Goal: Information Seeking & Learning: Learn about a topic

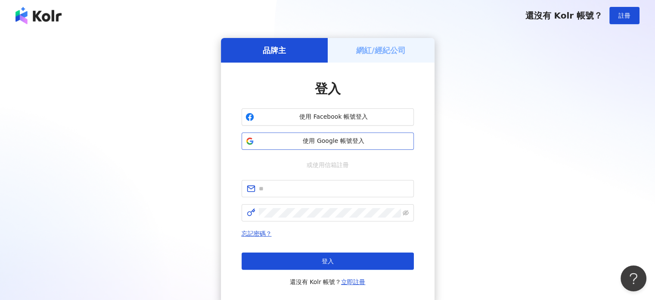
click at [349, 137] on span "使用 Google 帳號登入" at bounding box center [334, 141] width 153 height 9
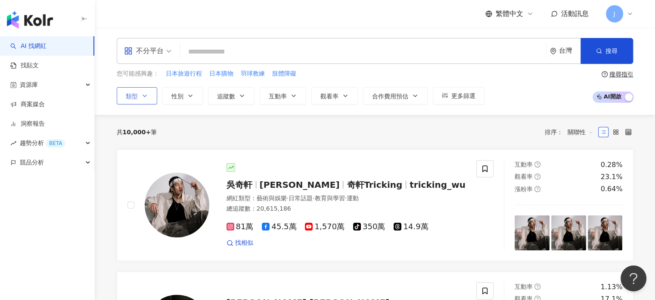
click at [138, 93] on button "類型" at bounding box center [137, 95] width 41 height 17
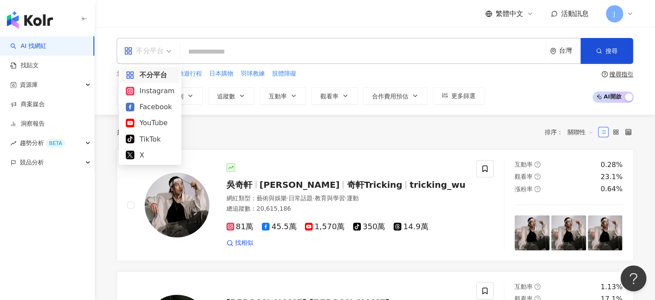
click at [148, 52] on div "不分平台" at bounding box center [144, 51] width 40 height 14
click at [160, 95] on div "Instagram" at bounding box center [150, 90] width 49 height 11
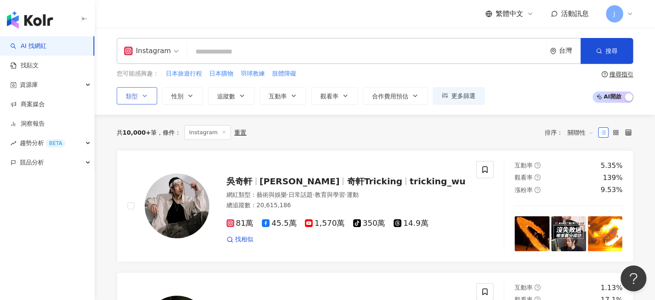
click at [146, 98] on icon "button" at bounding box center [144, 95] width 7 height 7
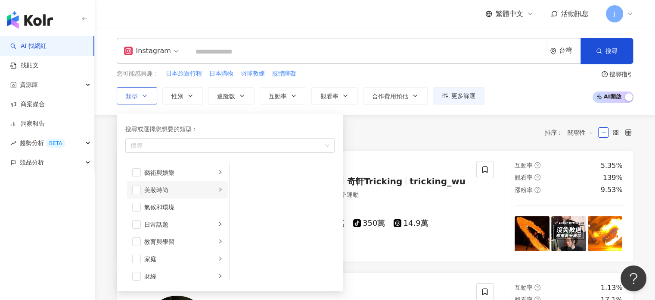
click at [158, 193] on div "美妝時尚" at bounding box center [180, 189] width 72 height 9
click at [140, 189] on span "button" at bounding box center [136, 189] width 9 height 9
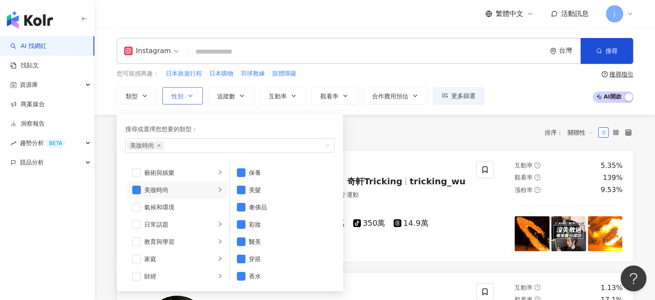
click at [176, 99] on span "性別" at bounding box center [178, 96] width 12 height 7
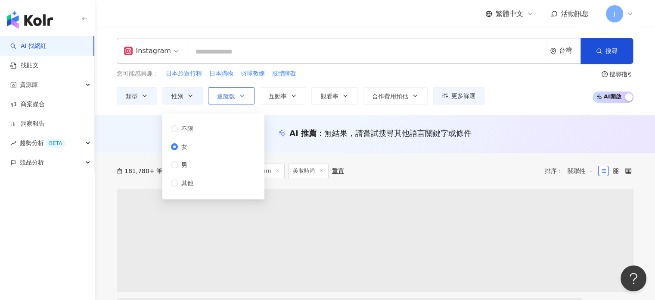
click at [227, 100] on button "追蹤數" at bounding box center [231, 95] width 47 height 17
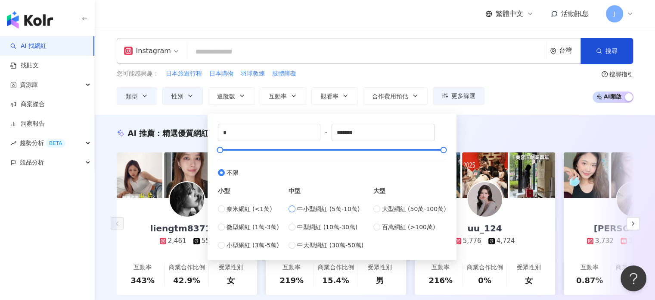
click at [326, 209] on span "中小型網紅 (5萬-10萬)" at bounding box center [328, 208] width 62 height 9
type input "*****"
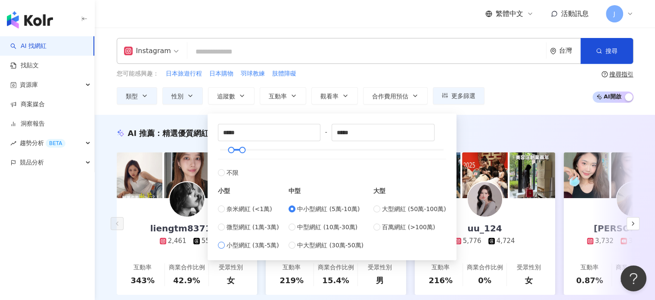
drag, startPoint x: 246, startPoint y: 246, endPoint x: 253, endPoint y: 244, distance: 7.9
click at [247, 246] on span "小型網紅 (3萬-5萬)" at bounding box center [253, 244] width 53 height 9
type input "*****"
click at [513, 135] on div "AI 推薦 ： 精選優質網紅" at bounding box center [375, 133] width 517 height 11
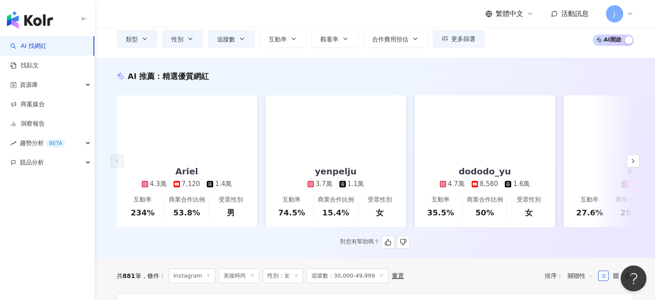
scroll to position [129, 0]
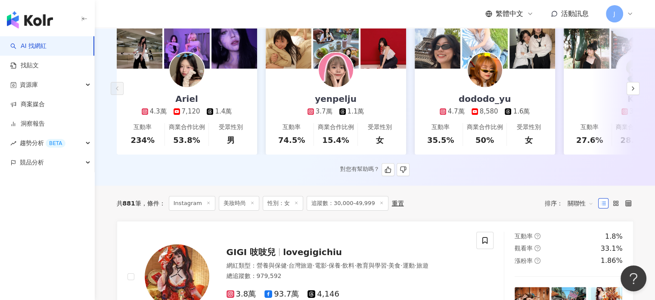
click at [203, 83] on div "Ariel 4.3萬 7,120 1.4萬" at bounding box center [187, 92] width 108 height 47
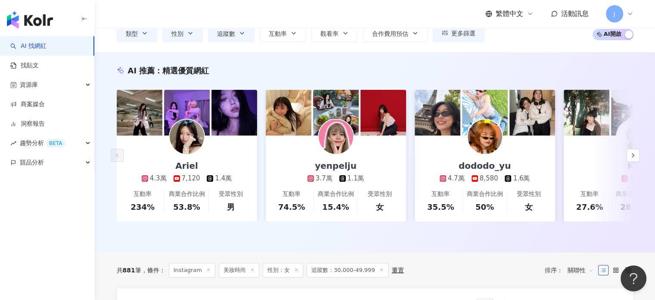
scroll to position [0, 0]
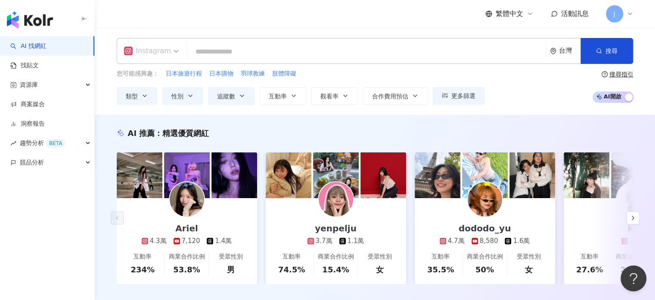
click at [148, 51] on div "Instagram" at bounding box center [147, 51] width 47 height 14
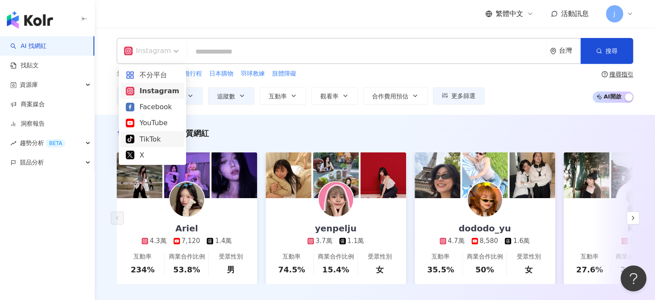
click at [250, 120] on div "AI 推薦 ： 精選優質網紅 Ariel 4.3萬 7,120 1.4萬 互動率 234% 商業合作比例 53.8% 受眾性別 男 yenpelju 3.7萬…" at bounding box center [375, 215] width 561 height 200
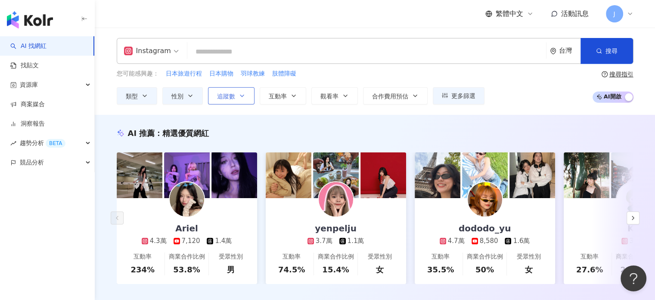
click at [229, 94] on span "追蹤數" at bounding box center [226, 96] width 18 height 7
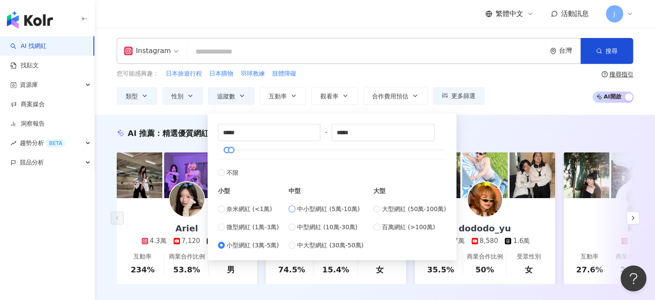
click at [340, 211] on span "中小型網紅 (5萬-10萬)" at bounding box center [328, 208] width 62 height 9
type input "*****"
click at [474, 132] on div "AI 推薦 ： 精選優質網紅" at bounding box center [375, 133] width 517 height 11
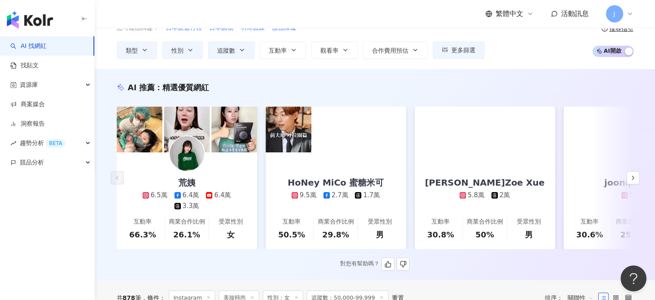
scroll to position [86, 0]
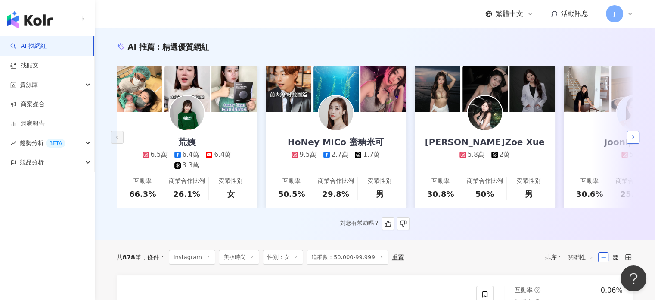
click at [635, 140] on icon "button" at bounding box center [633, 137] width 7 height 7
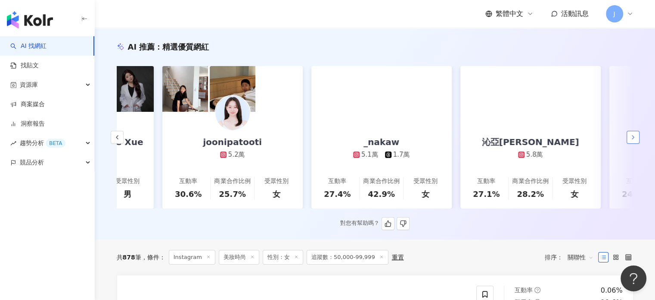
scroll to position [0, 447]
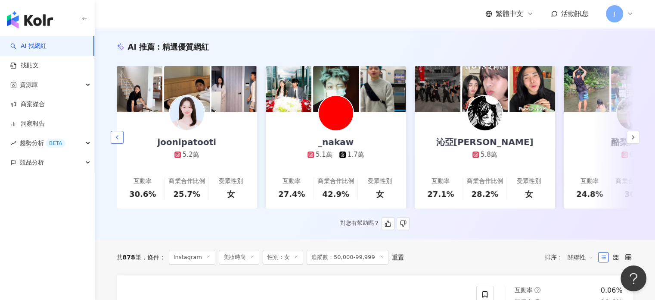
click at [116, 135] on button "button" at bounding box center [117, 137] width 13 height 13
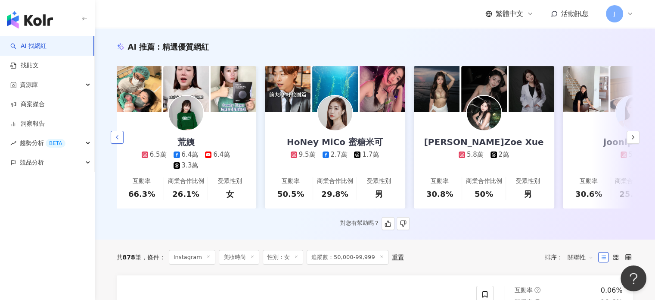
scroll to position [0, 0]
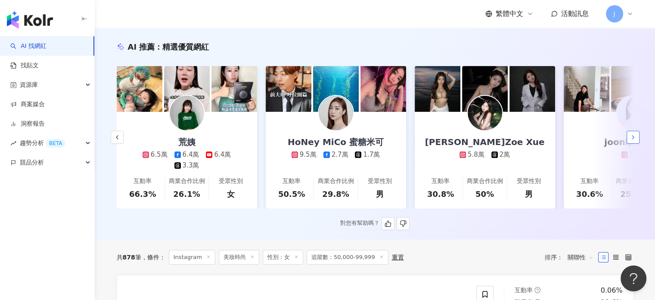
click at [633, 140] on icon "button" at bounding box center [633, 137] width 7 height 7
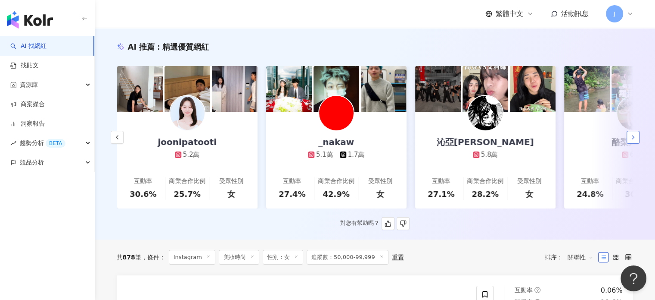
scroll to position [0, 448]
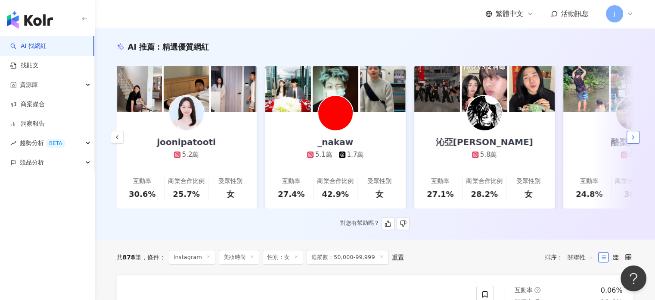
click at [633, 140] on icon "button" at bounding box center [633, 137] width 7 height 7
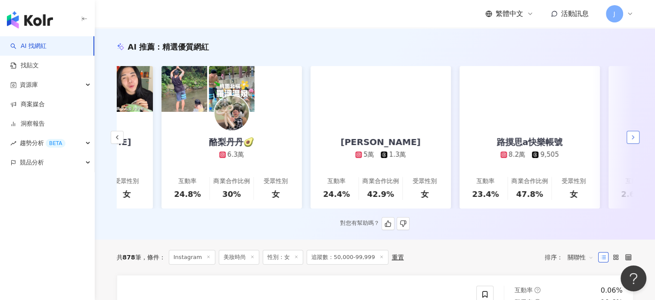
scroll to position [0, 895]
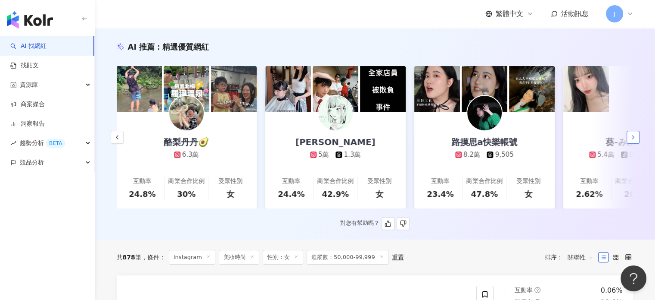
click at [633, 140] on icon "button" at bounding box center [633, 137] width 7 height 7
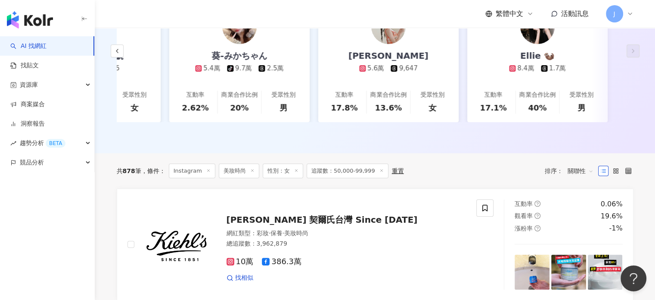
scroll to position [0, 0]
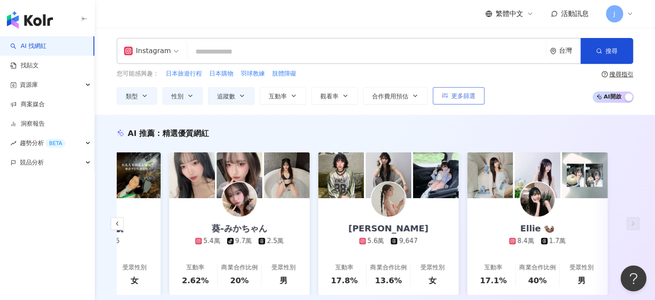
click at [452, 97] on span "更多篩選" at bounding box center [464, 95] width 24 height 7
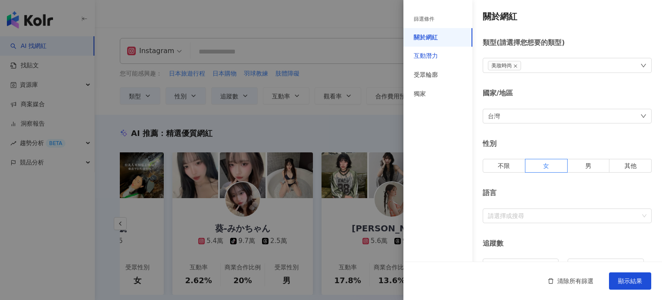
click at [434, 56] on div "互動潛力" at bounding box center [426, 56] width 24 height 9
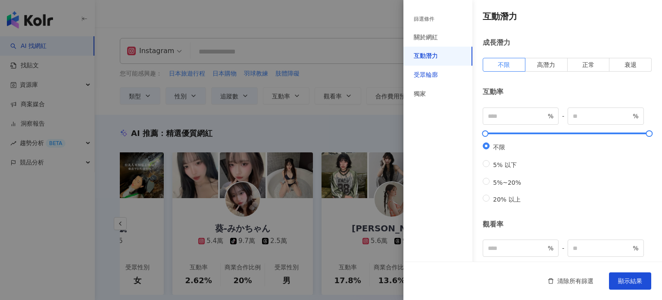
click at [434, 75] on div "受眾輪廓" at bounding box center [426, 75] width 24 height 9
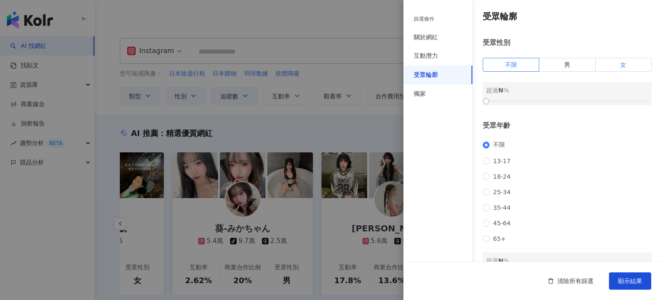
click at [625, 65] on label "女" at bounding box center [624, 65] width 56 height 14
drag, startPoint x: 487, startPoint y: 99, endPoint x: 518, endPoint y: 100, distance: 30.6
click at [518, 100] on div at bounding box center [518, 101] width 5 height 5
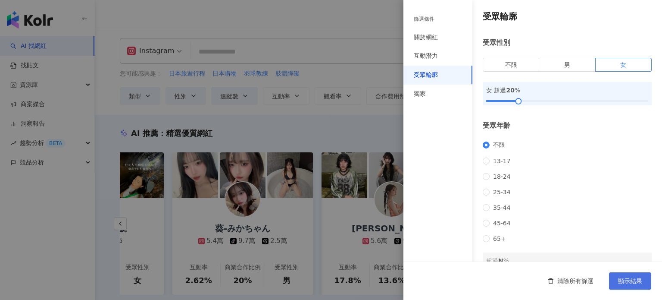
click at [642, 281] on button "顯示結果" at bounding box center [630, 280] width 42 height 17
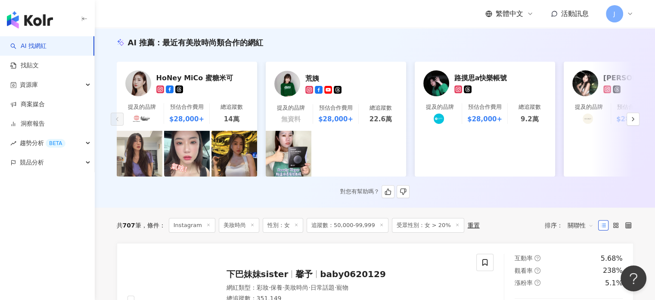
scroll to position [86, 0]
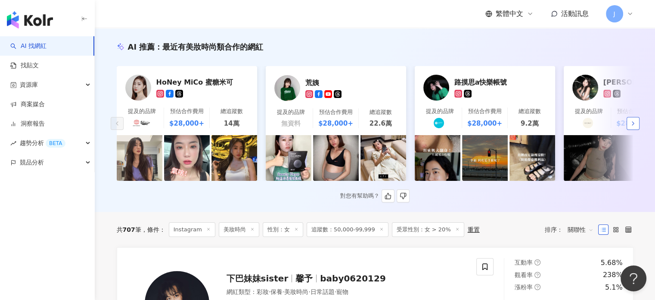
click at [629, 124] on button "button" at bounding box center [633, 123] width 13 height 13
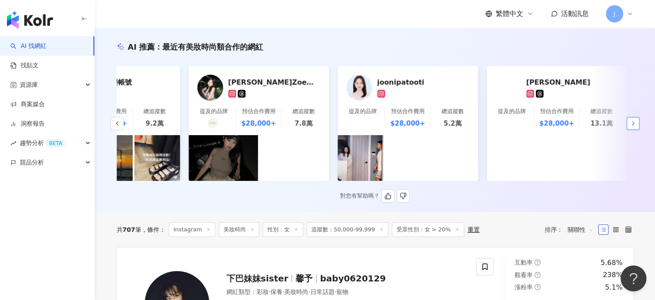
scroll to position [0, 447]
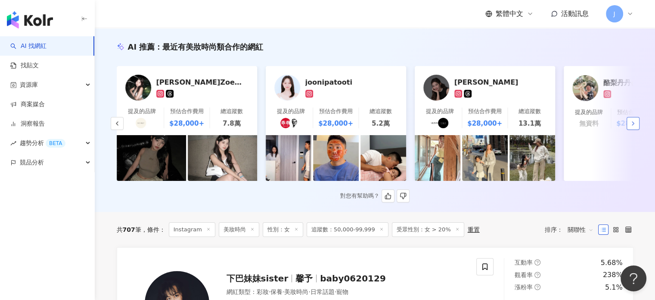
click at [629, 128] on button "button" at bounding box center [633, 123] width 13 height 13
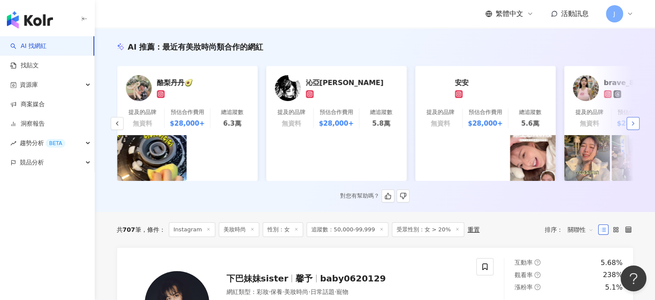
scroll to position [0, 895]
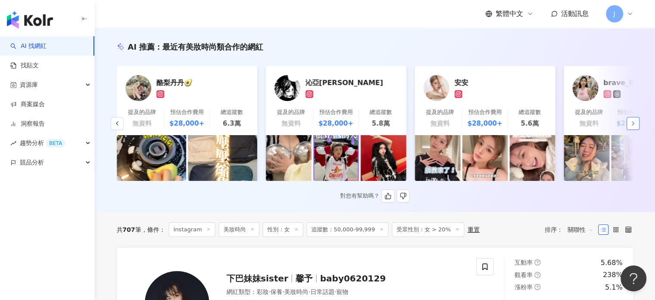
click at [634, 125] on icon "button" at bounding box center [633, 123] width 7 height 7
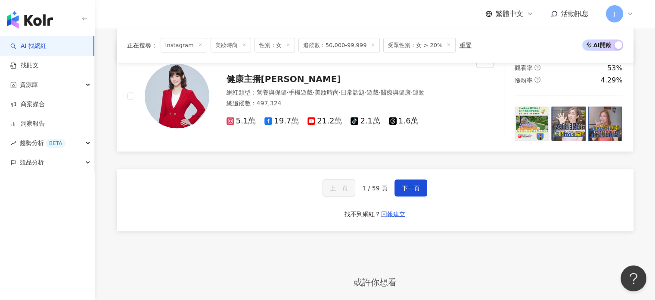
scroll to position [1551, 0]
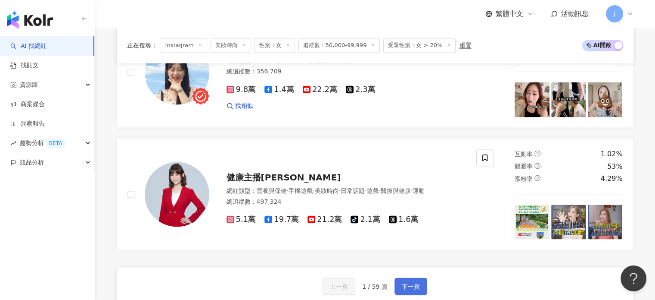
click at [416, 282] on span "下一頁" at bounding box center [411, 285] width 18 height 7
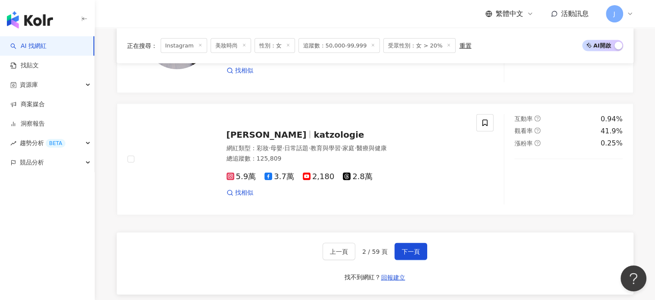
scroll to position [1681, 0]
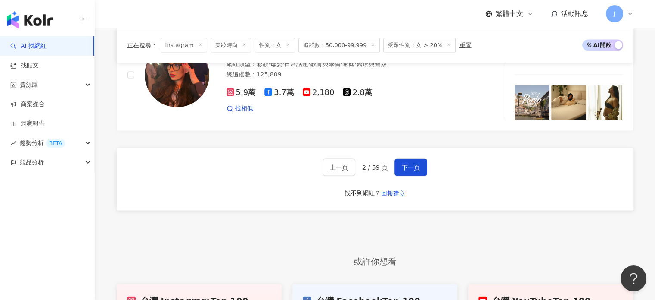
drag, startPoint x: 412, startPoint y: 153, endPoint x: 433, endPoint y: 151, distance: 21.6
click at [412, 164] on span "下一頁" at bounding box center [411, 167] width 18 height 7
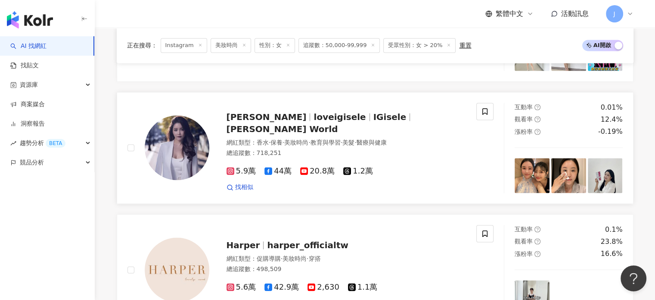
scroll to position [1595, 0]
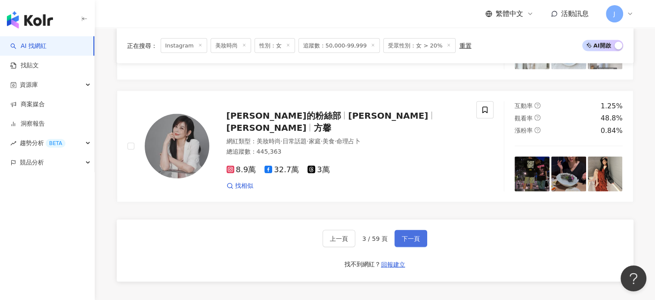
click at [412, 234] on span "下一頁" at bounding box center [411, 237] width 18 height 7
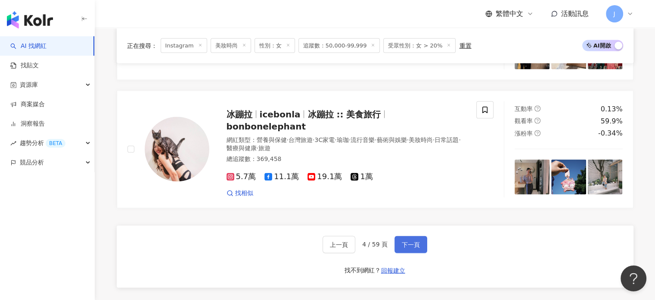
click at [408, 240] on span "下一頁" at bounding box center [411, 243] width 18 height 7
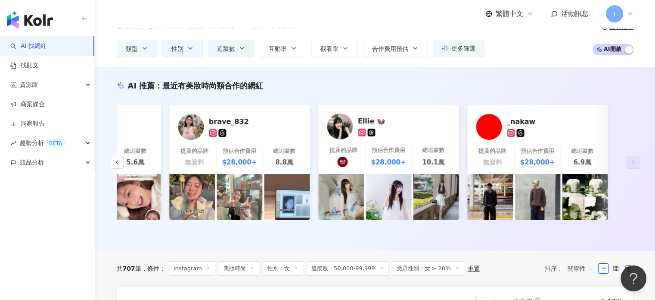
scroll to position [0, 0]
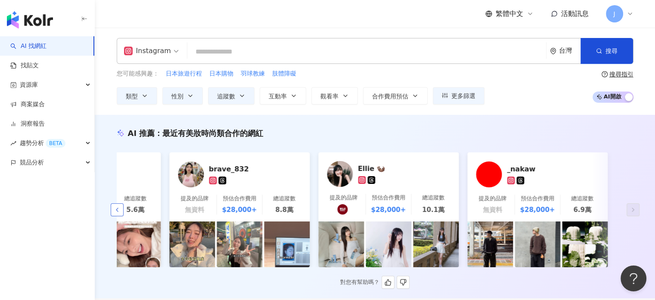
click at [117, 208] on button "button" at bounding box center [117, 209] width 13 height 13
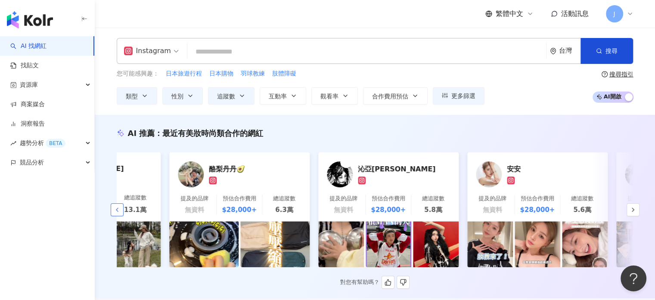
click at [117, 208] on button "button" at bounding box center [117, 209] width 13 height 13
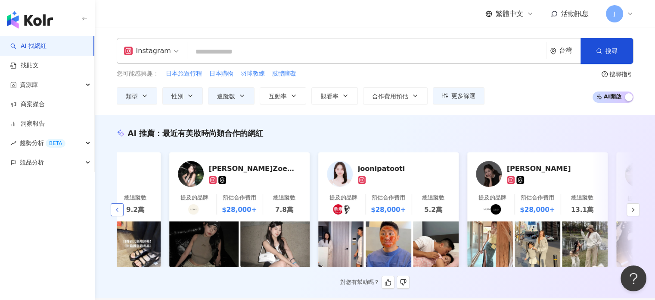
click at [117, 208] on button "button" at bounding box center [117, 209] width 13 height 13
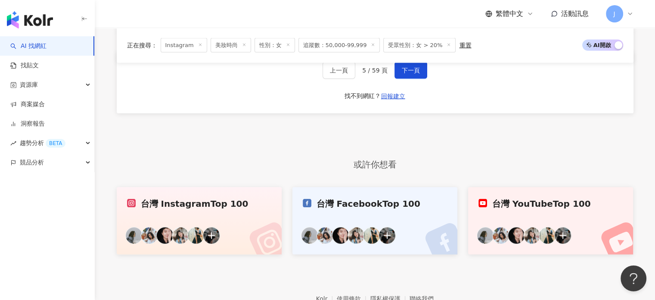
scroll to position [1677, 0]
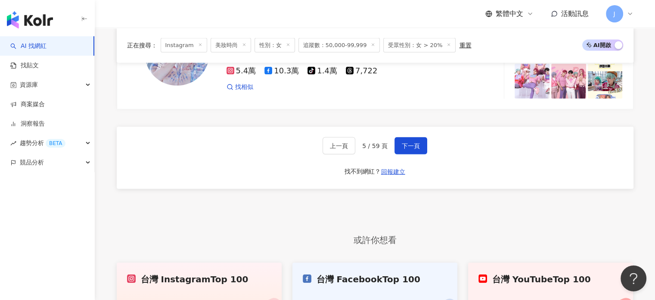
click at [411, 139] on div "上一頁 5 / 59 頁 下一頁 找不到網紅？ 回報建立" at bounding box center [375, 158] width 517 height 62
click at [412, 148] on span "下一頁" at bounding box center [411, 145] width 18 height 7
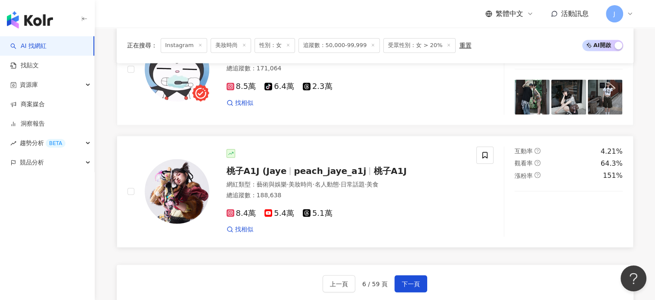
scroll to position [1595, 0]
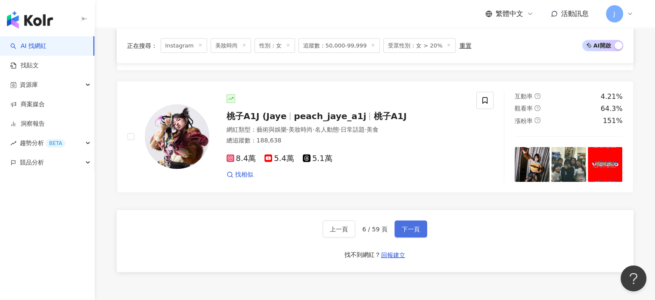
click at [416, 232] on span "下一頁" at bounding box center [411, 228] width 18 height 7
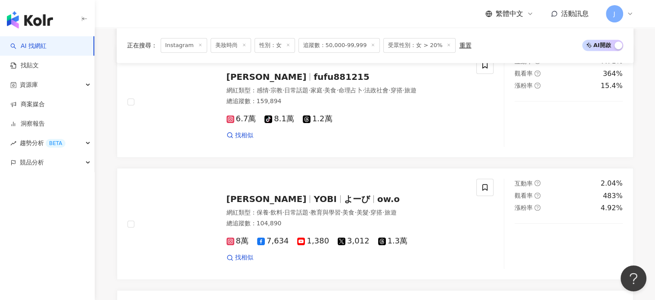
scroll to position [1592, 0]
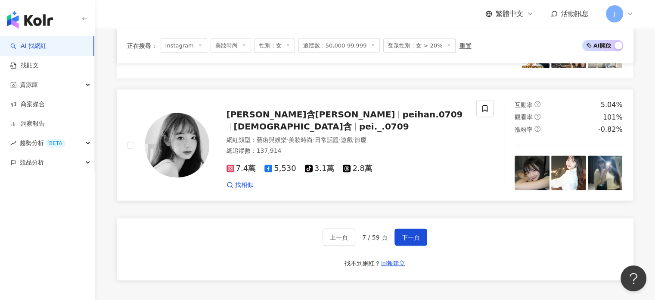
click at [403, 119] on span "peihan.0709" at bounding box center [433, 114] width 60 height 10
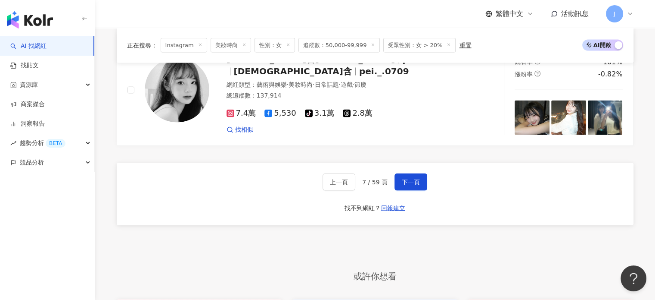
scroll to position [1721, 0]
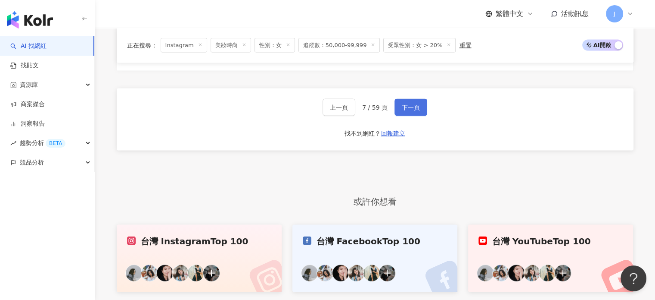
click at [405, 108] on span "下一頁" at bounding box center [411, 107] width 18 height 7
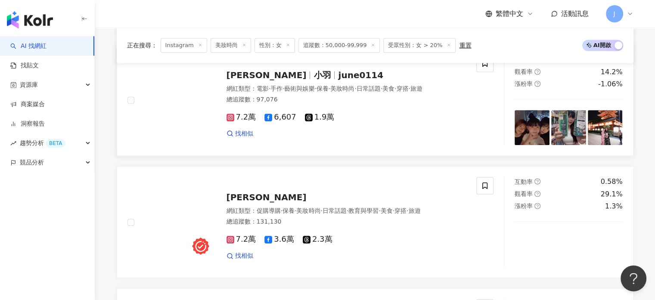
scroll to position [696, 0]
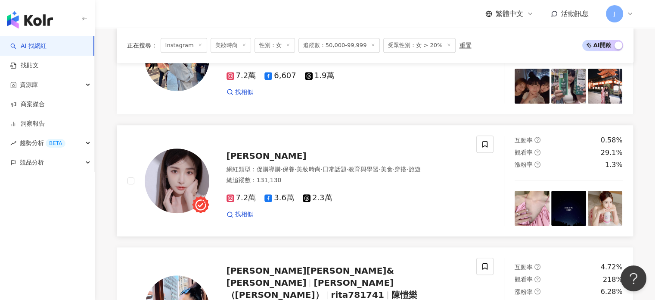
click at [379, 186] on div "網紅類型 ： 促購導購 · 保養 · 美妝時尚 · 日常話題 · 教育與學習 · 美食 · 穿搭 · 旅遊 總追蹤數 ： 131,130" at bounding box center [347, 175] width 240 height 21
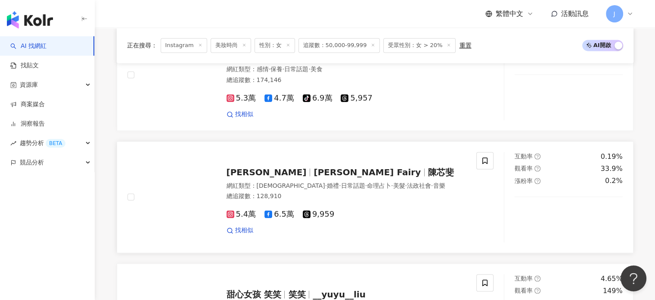
scroll to position [1601, 0]
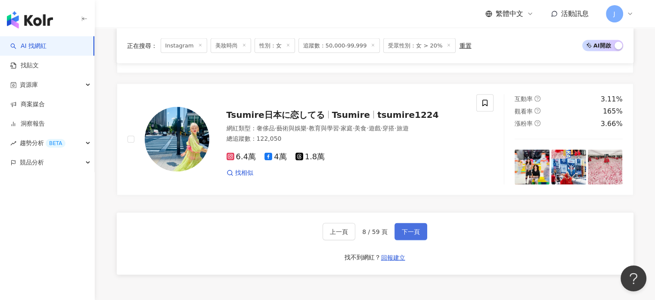
click at [418, 228] on span "下一頁" at bounding box center [411, 231] width 18 height 7
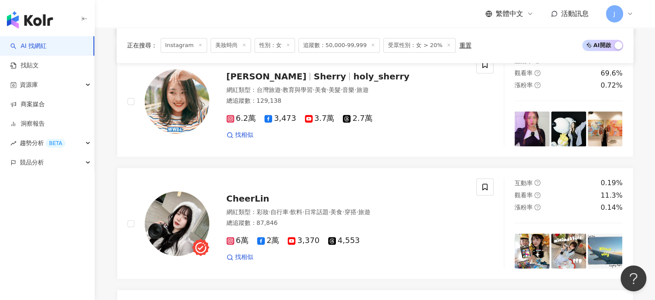
scroll to position [905, 0]
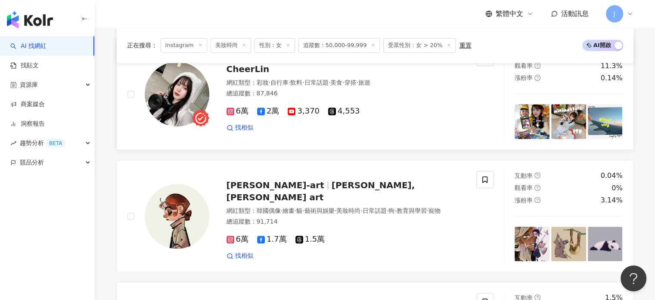
click at [463, 100] on div "網紅類型 ： 彩妝 · 自行車 · 飲料 · 日常話題 · 美食 · 穿搭 · 旅遊 總追蹤數 ： 87,846" at bounding box center [347, 88] width 240 height 21
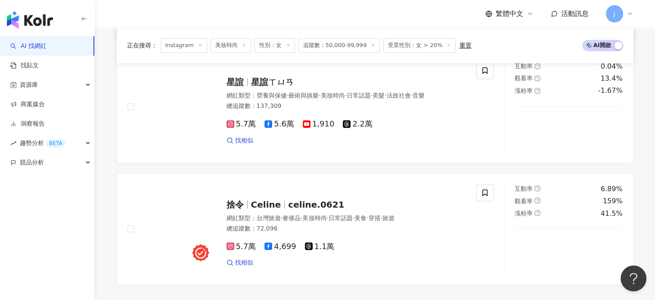
scroll to position [1638, 0]
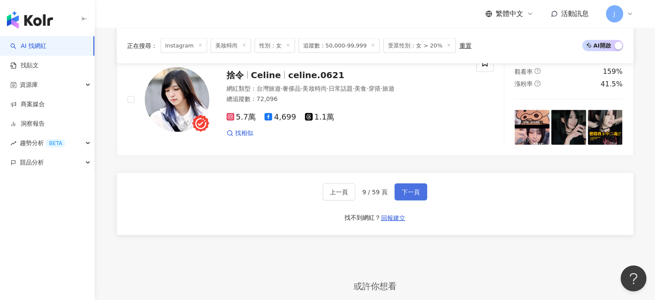
click at [422, 188] on button "下一頁" at bounding box center [411, 191] width 33 height 17
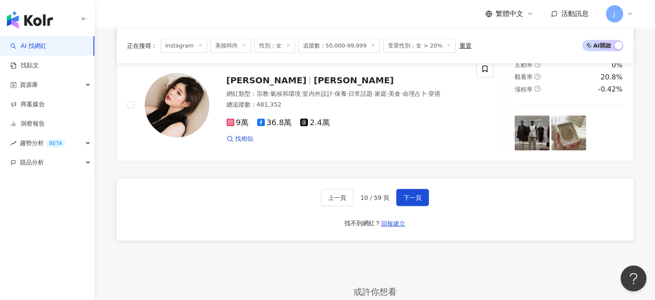
scroll to position [1681, 0]
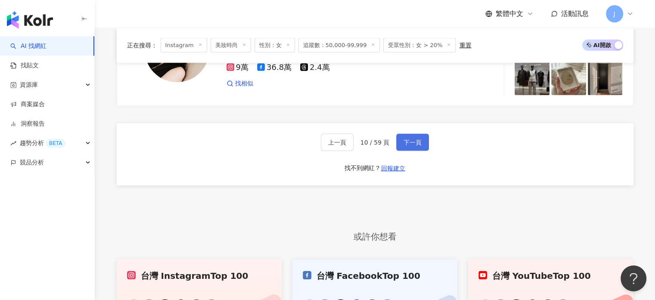
click at [406, 151] on button "下一頁" at bounding box center [412, 142] width 33 height 17
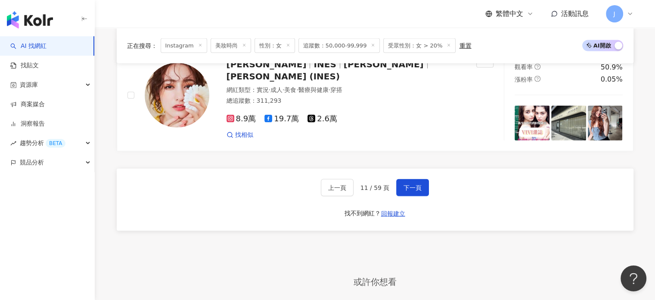
scroll to position [1638, 0]
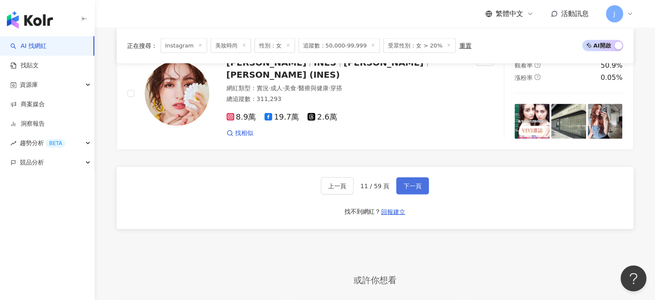
click at [412, 194] on button "下一頁" at bounding box center [412, 185] width 33 height 17
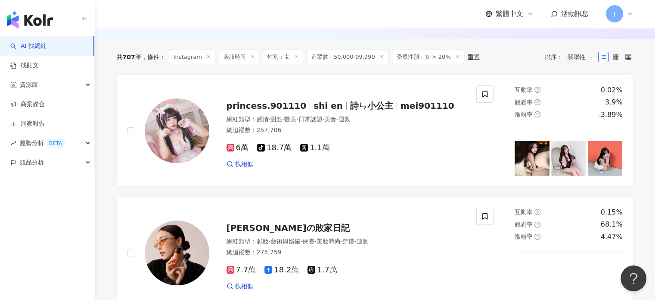
scroll to position [0, 0]
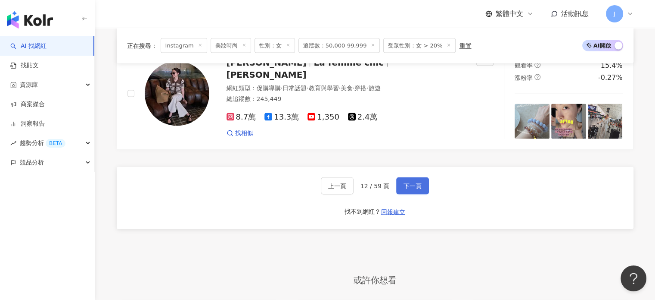
click at [405, 189] on span "下一頁" at bounding box center [413, 185] width 18 height 7
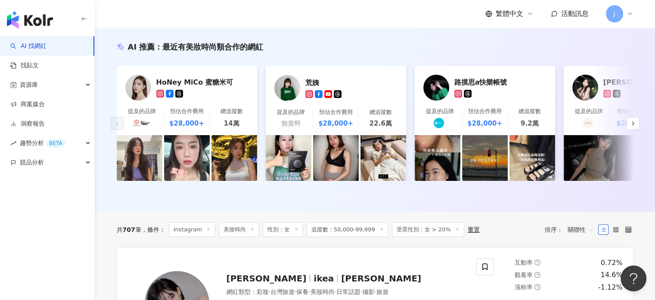
scroll to position [302, 0]
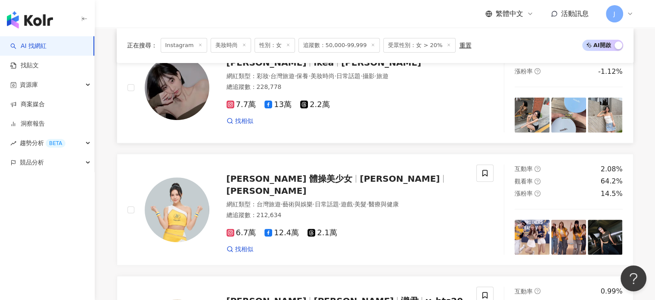
click at [354, 106] on div "7.7萬 13萬 2.2萬" at bounding box center [347, 104] width 240 height 9
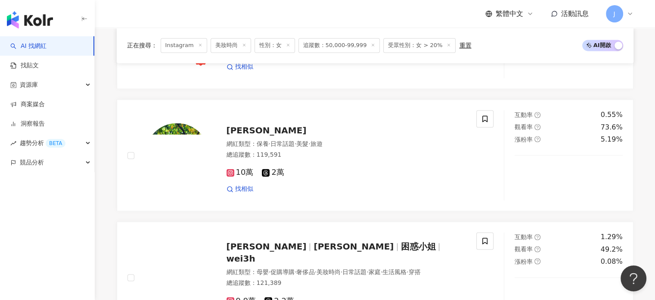
scroll to position [1207, 0]
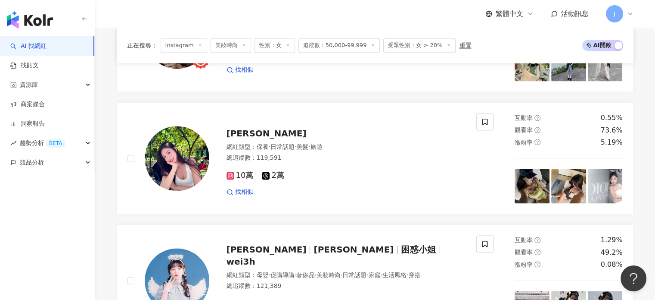
click at [427, 139] on div "[PERSON_NAME]" at bounding box center [347, 133] width 240 height 12
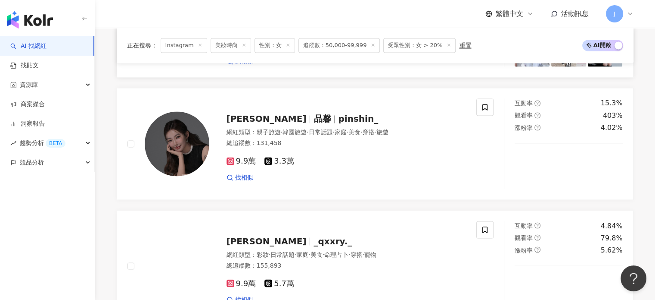
scroll to position [1595, 0]
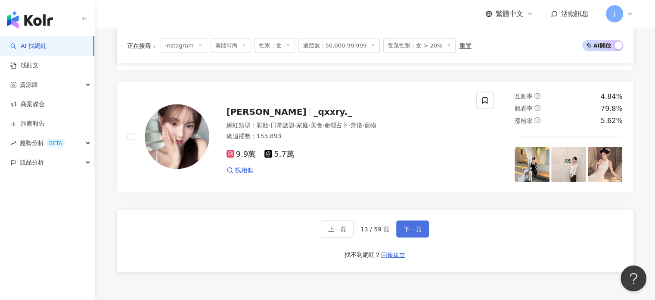
click at [411, 230] on span "下一頁" at bounding box center [413, 228] width 18 height 7
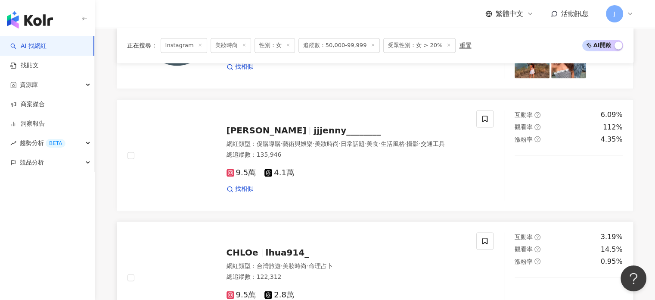
scroll to position [1465, 0]
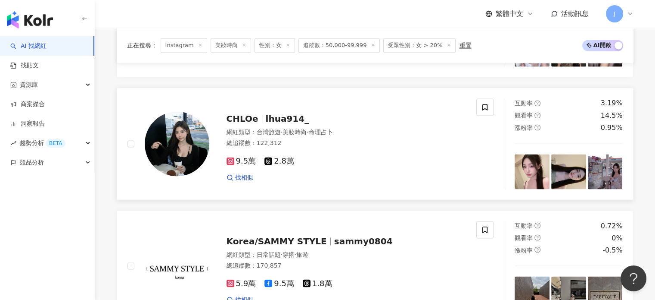
click at [390, 161] on div "9.5萬 2.8萬" at bounding box center [347, 160] width 240 height 9
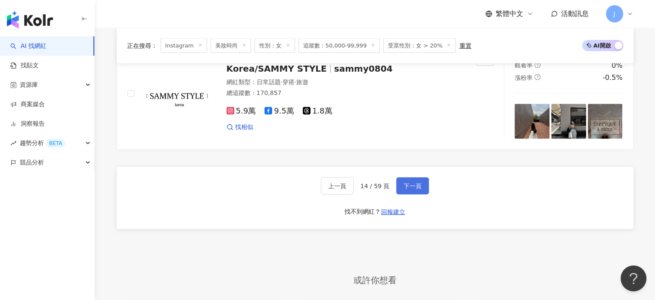
click at [416, 182] on button "下一頁" at bounding box center [412, 185] width 33 height 17
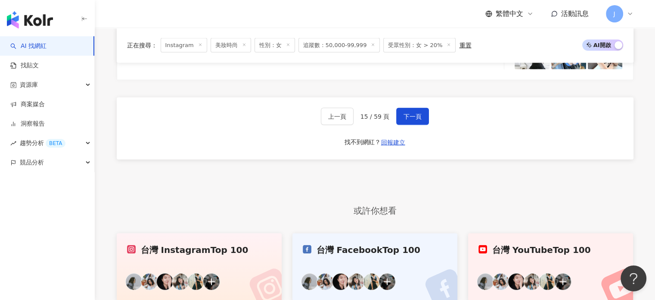
scroll to position [1634, 0]
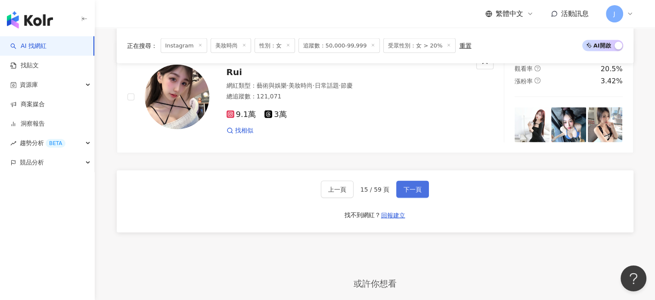
click at [408, 192] on span "下一頁" at bounding box center [413, 188] width 18 height 7
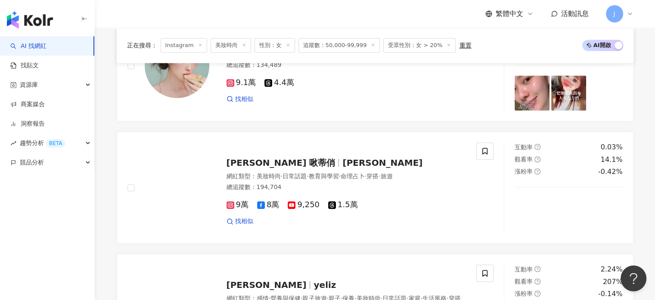
scroll to position [603, 0]
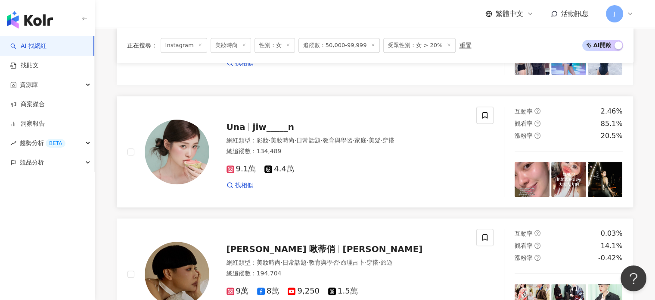
click at [396, 181] on div "9.1萬 4.4萬 找相似" at bounding box center [347, 173] width 240 height 32
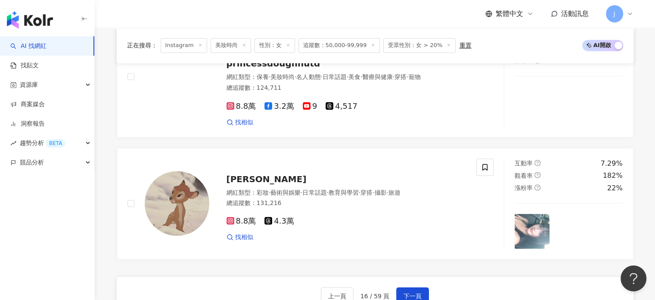
scroll to position [1595, 0]
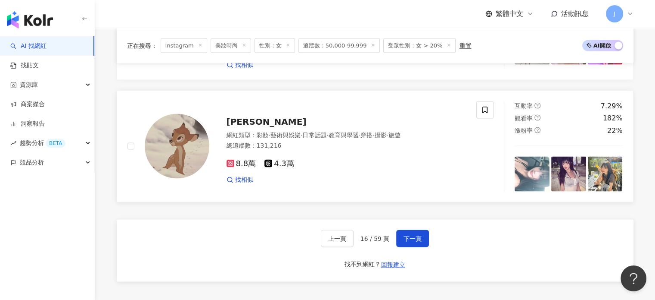
click at [366, 168] on div "8.8萬 4.3萬 找相似" at bounding box center [347, 168] width 240 height 32
click at [412, 241] on span "下一頁" at bounding box center [413, 237] width 18 height 7
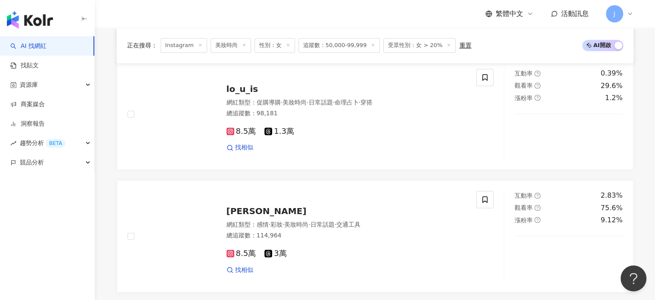
scroll to position [1675, 0]
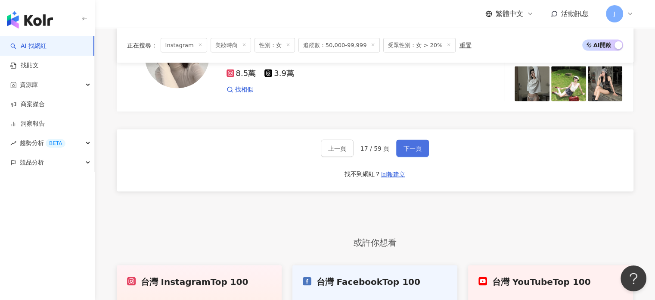
click at [409, 152] on span "下一頁" at bounding box center [413, 148] width 18 height 7
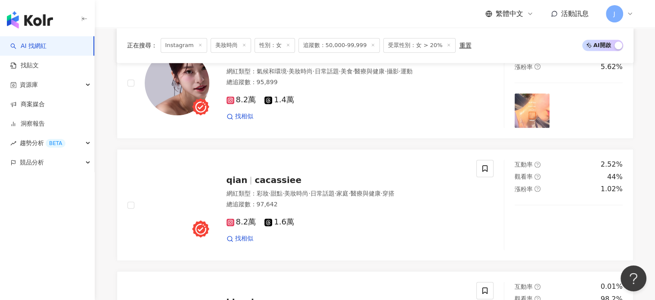
scroll to position [1158, 0]
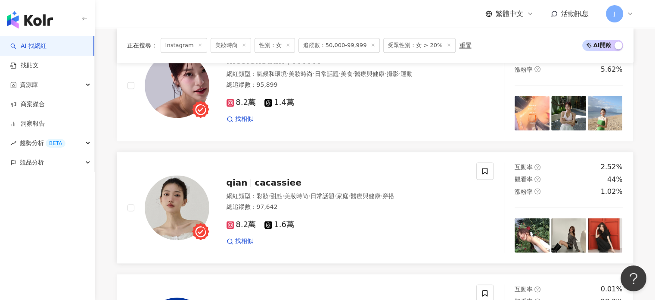
click at [384, 229] on div "8.2萬 1.6萬" at bounding box center [347, 224] width 240 height 9
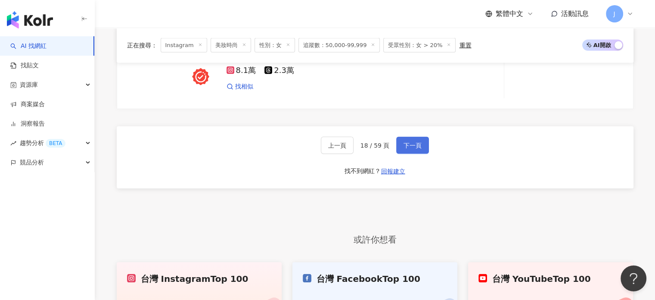
scroll to position [1677, 0]
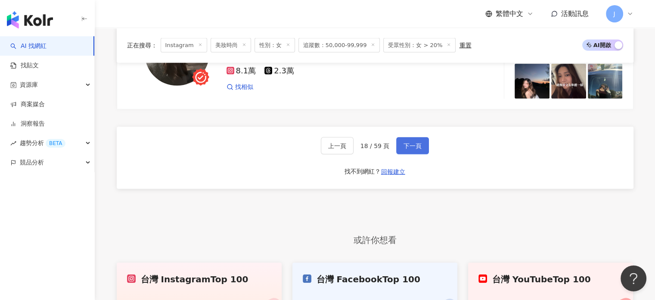
click at [413, 149] on span "下一頁" at bounding box center [413, 145] width 18 height 7
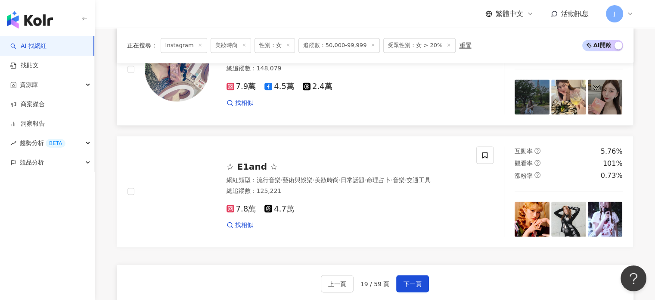
scroll to position [1591, 0]
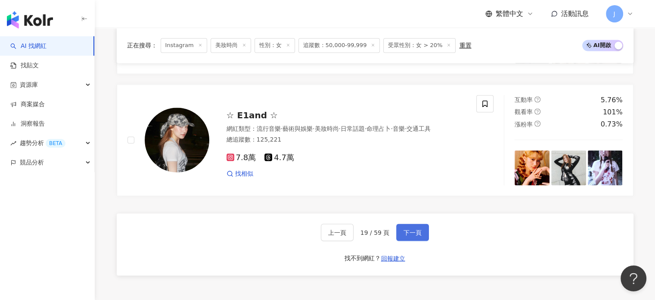
click at [419, 240] on button "下一頁" at bounding box center [412, 231] width 33 height 17
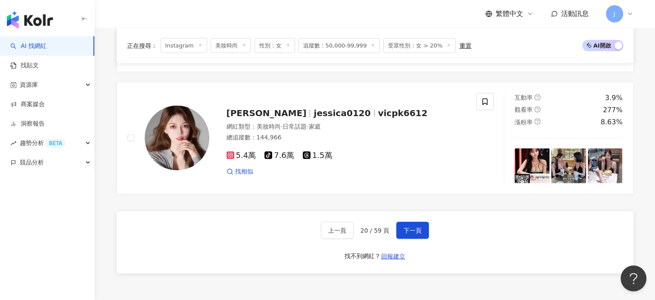
scroll to position [1335, 0]
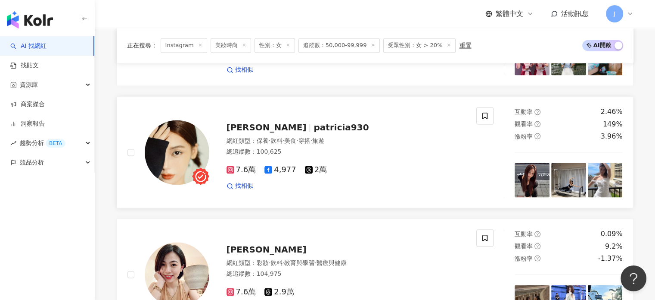
click at [389, 181] on div "7.6萬 4,977 2萬 找相似" at bounding box center [347, 174] width 240 height 32
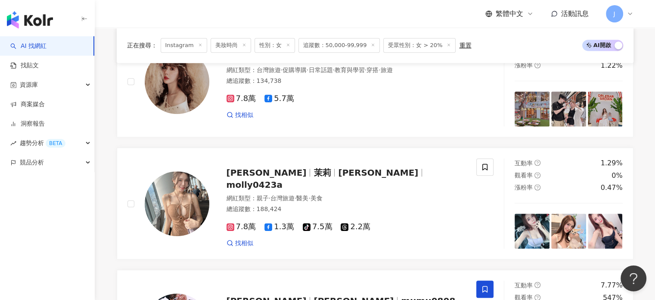
scroll to position [559, 0]
